Goal: Information Seeking & Learning: Learn about a topic

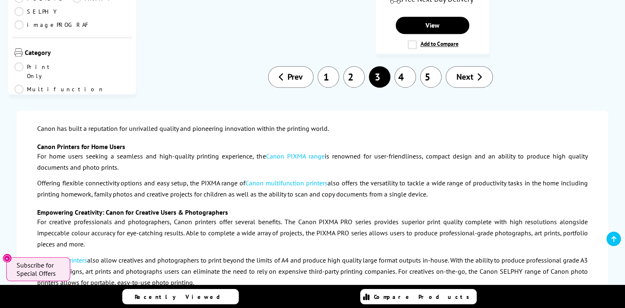
scroll to position [1322, 0]
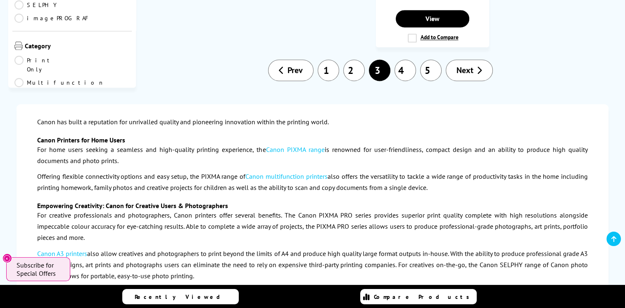
click at [354, 59] on link "2" at bounding box center [353, 69] width 21 height 21
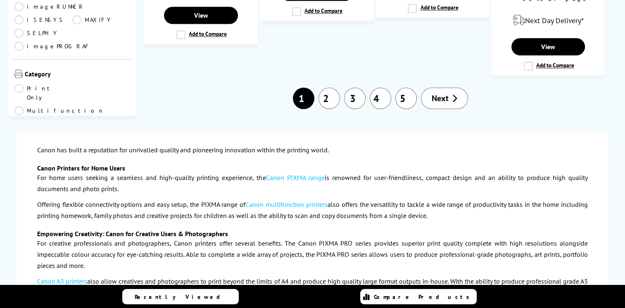
scroll to position [1032, 0]
